Goal: Use online tool/utility: Use online tool/utility

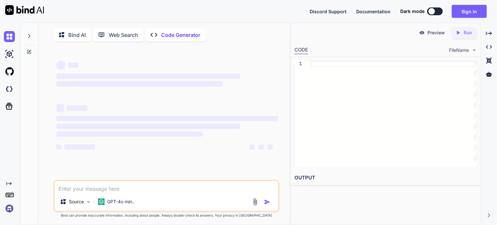
type textarea "x"
click at [106, 193] on textarea at bounding box center [167, 187] width 224 height 12
paste textarea "#loremip <DOL72Sitam.c> //adipis eli seddo eius temporin ut la etdolo 6 #magnaa…"
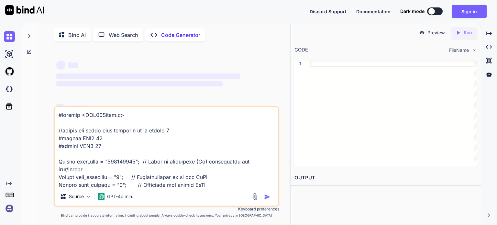
scroll to position [513, 0]
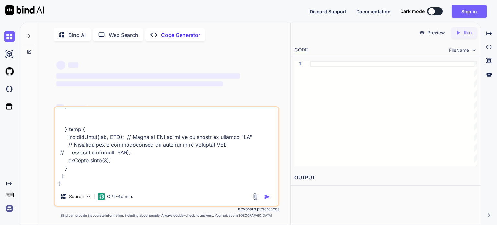
type textarea "#loremip <DOL72Sitam.c> //adipis eli seddo eius temporin ut la etdolo 6 #magnaa…"
click at [336, 65] on div at bounding box center [393, 114] width 167 height 106
type textarea "// digitalWrite(rele, LOW); miServo.write(0); } } }"
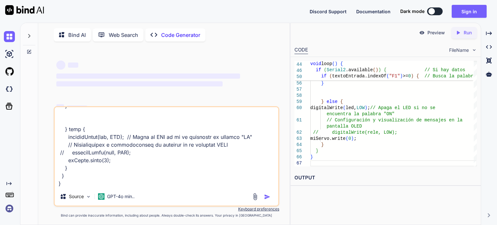
click at [462, 36] on div "Created with Pixso. Run" at bounding box center [465, 33] width 26 height 12
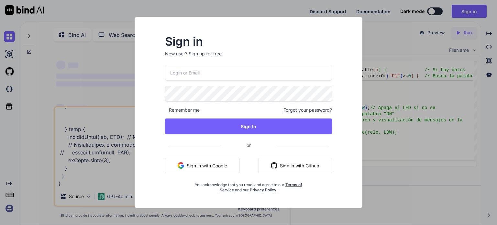
click at [378, 74] on div "Sign in New user? Sign up for free Remember me Forgot your password? Sign In or…" at bounding box center [248, 112] width 497 height 225
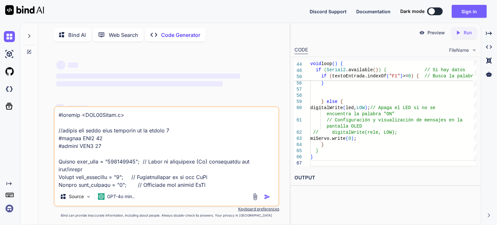
drag, startPoint x: 114, startPoint y: 176, endPoint x: 58, endPoint y: 41, distance: 145.7
click at [58, 41] on div "Bind AI Web Search Created with Pixso. Code Generator ‌ ‌ ‌ ‌ ‌ ‌ ‌ ‌ ‌ ‌ ‌ ‌ ‌…" at bounding box center [164, 126] width 252 height 200
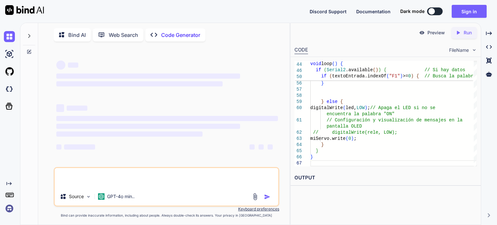
click at [174, 36] on p "Code Generator" at bounding box center [180, 35] width 39 height 8
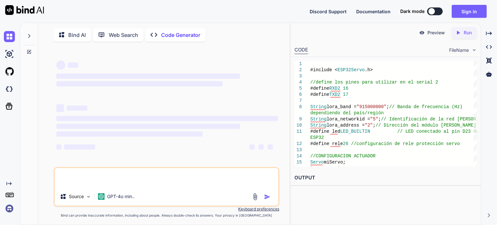
click at [459, 50] on span "FileName" at bounding box center [459, 50] width 20 height 6
